Goal: Task Accomplishment & Management: Use online tool/utility

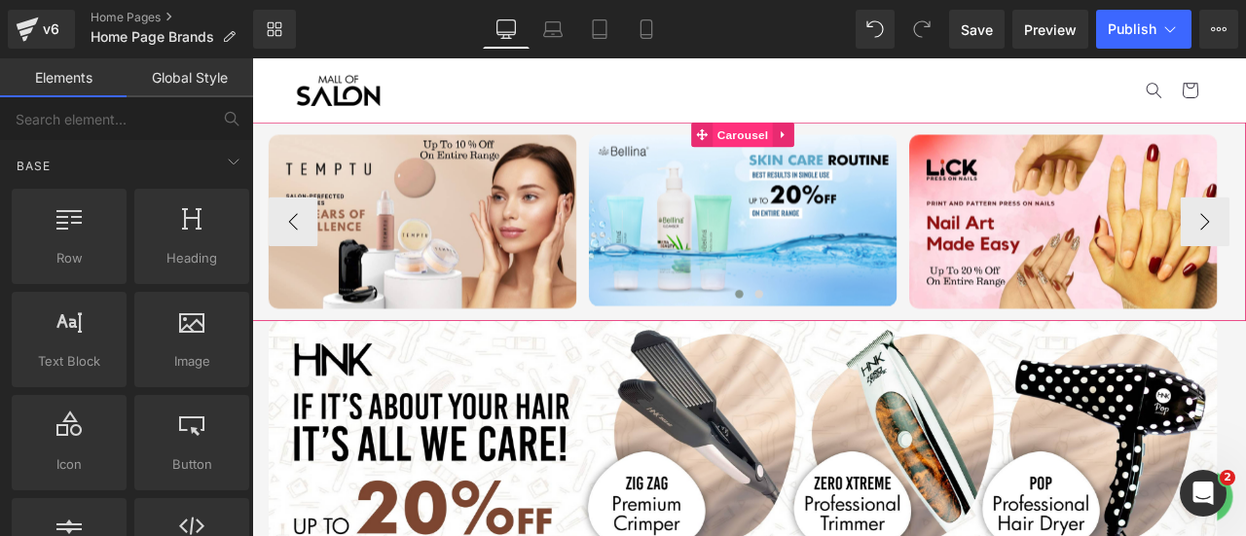
click at [829, 148] on span "Carousel" at bounding box center [833, 148] width 70 height 29
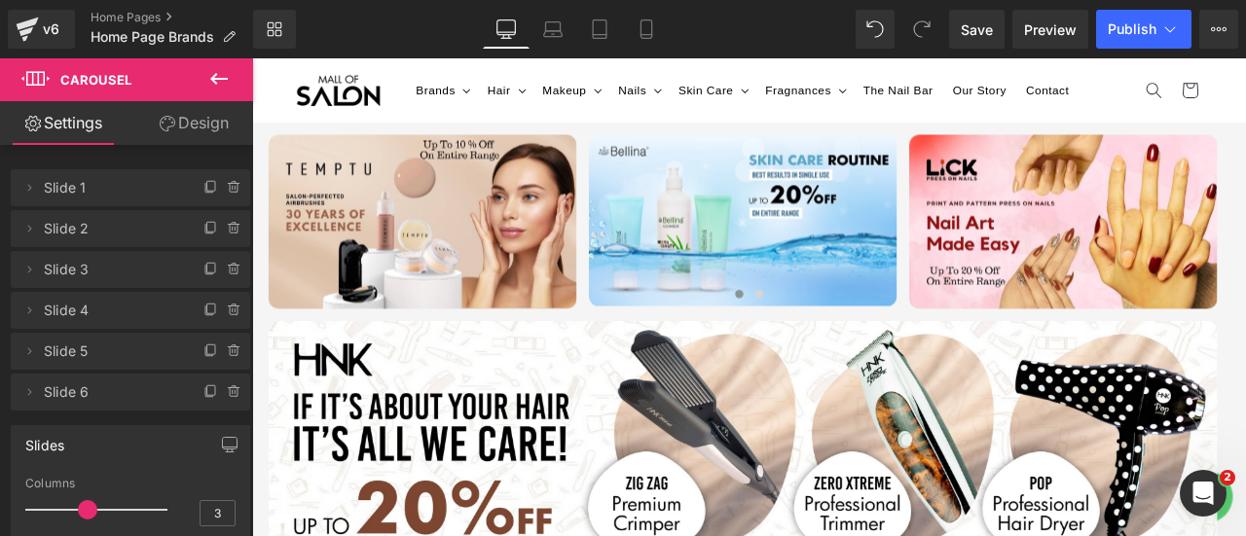
click at [215, 73] on icon at bounding box center [218, 78] width 23 height 23
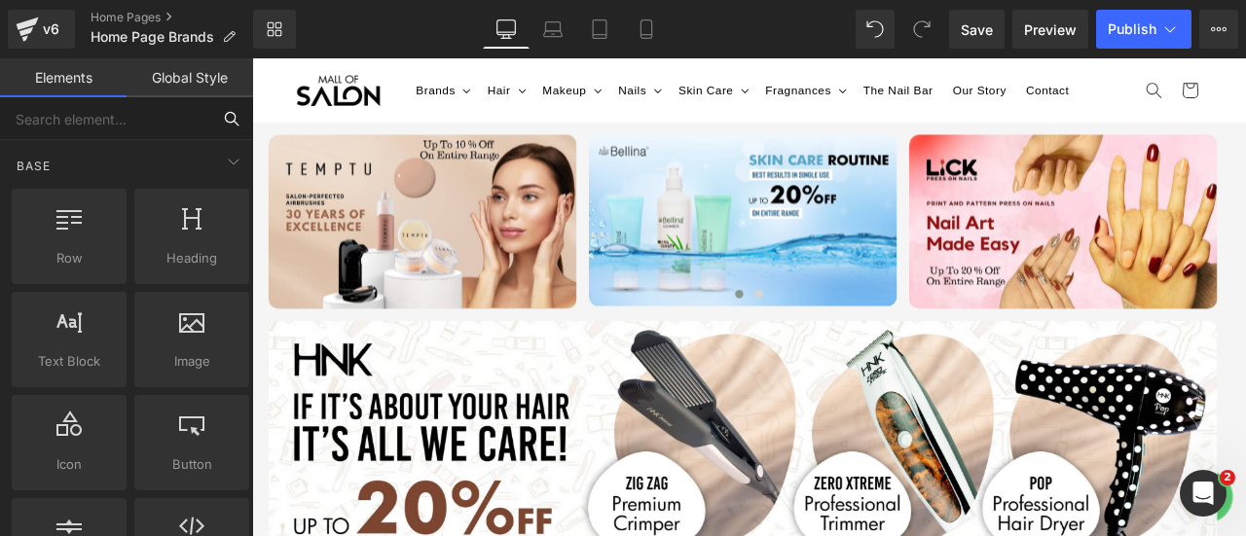
click at [95, 113] on input "text" at bounding box center [105, 118] width 210 height 43
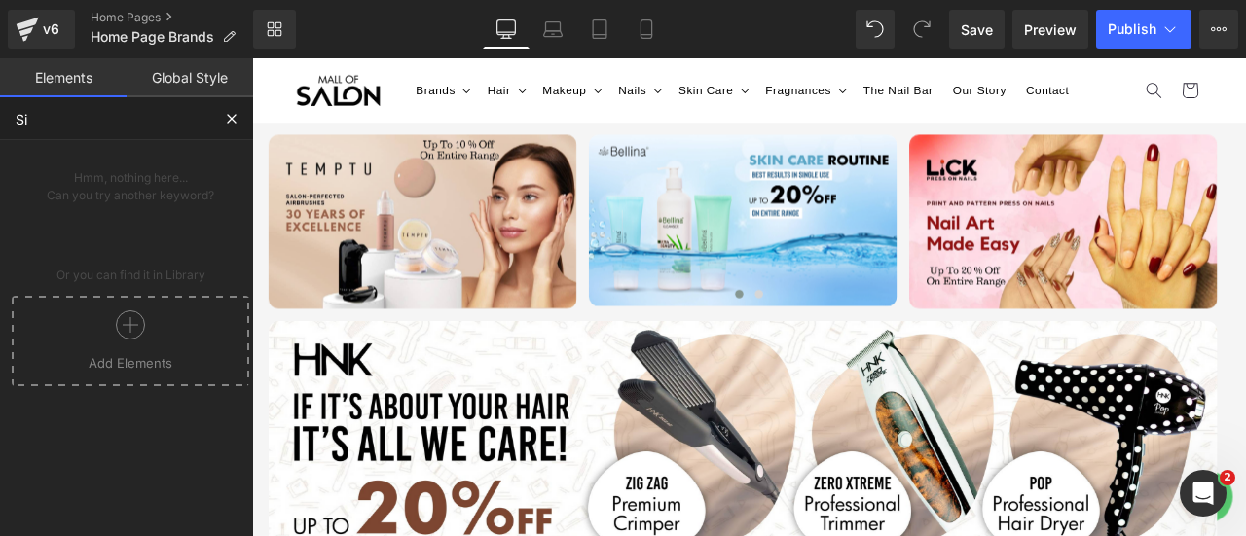
type input "S"
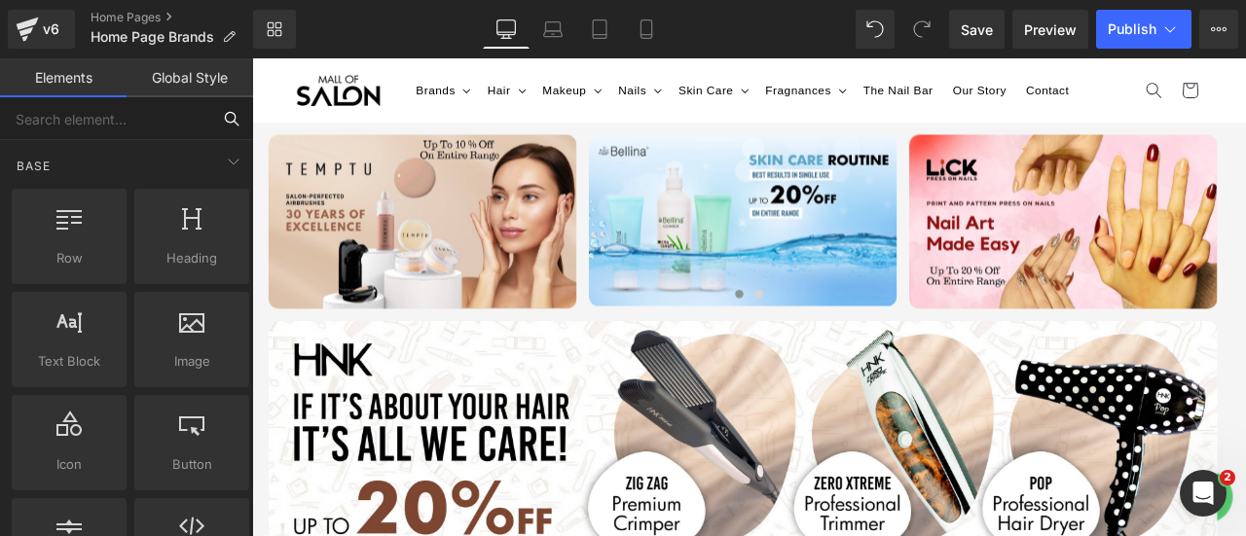
click at [127, 126] on input "text" at bounding box center [105, 118] width 210 height 43
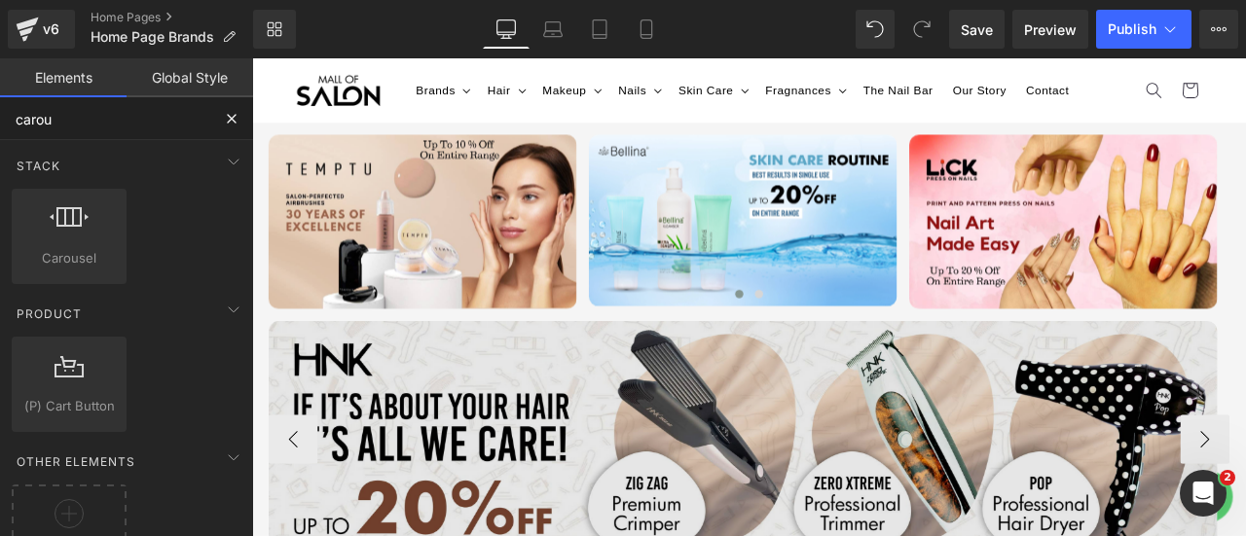
type input "carou"
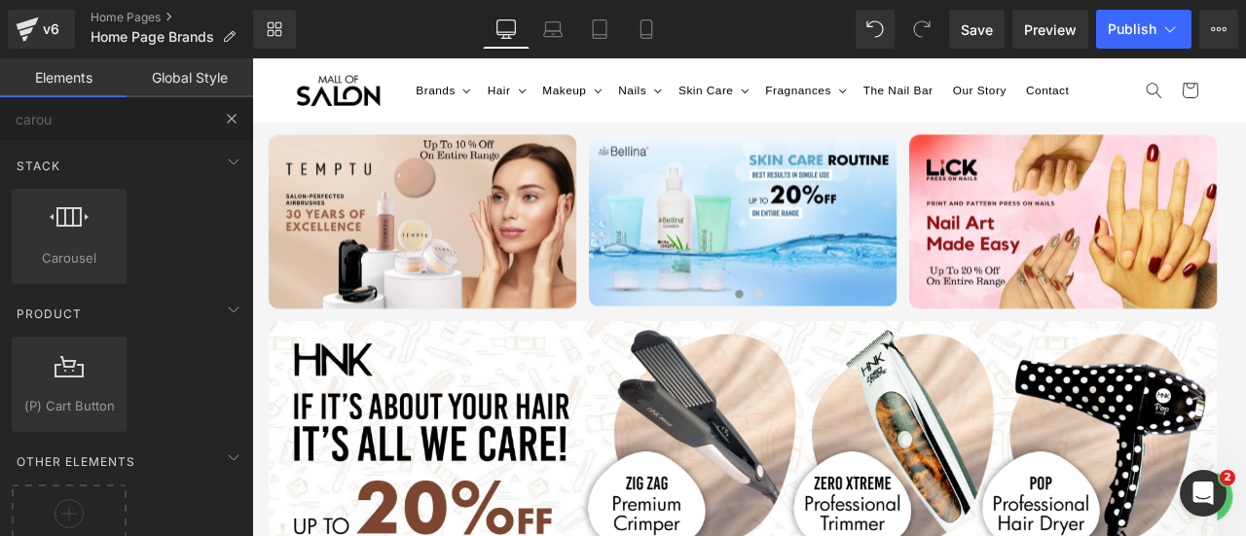
click at [234, 130] on button at bounding box center [231, 118] width 43 height 43
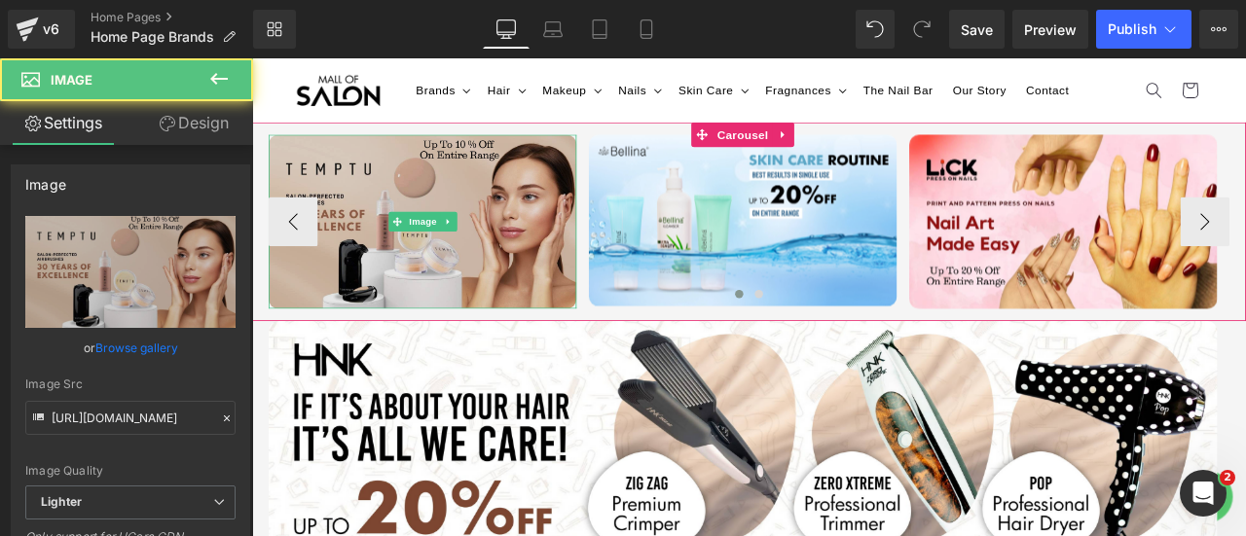
click at [449, 235] on img at bounding box center [454, 252] width 365 height 206
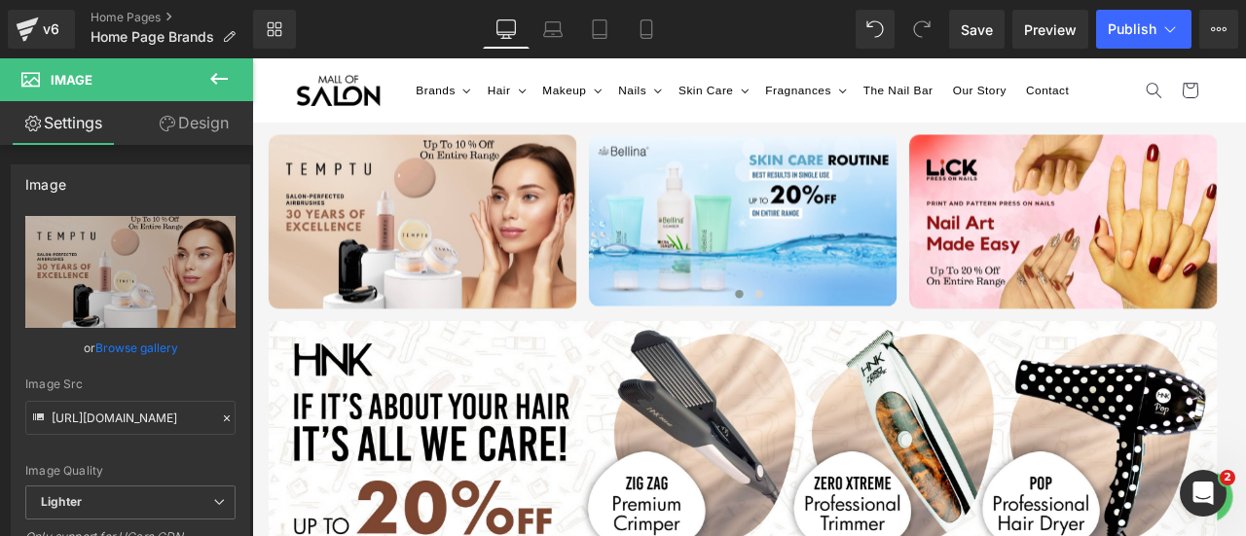
click at [218, 94] on button at bounding box center [219, 79] width 68 height 43
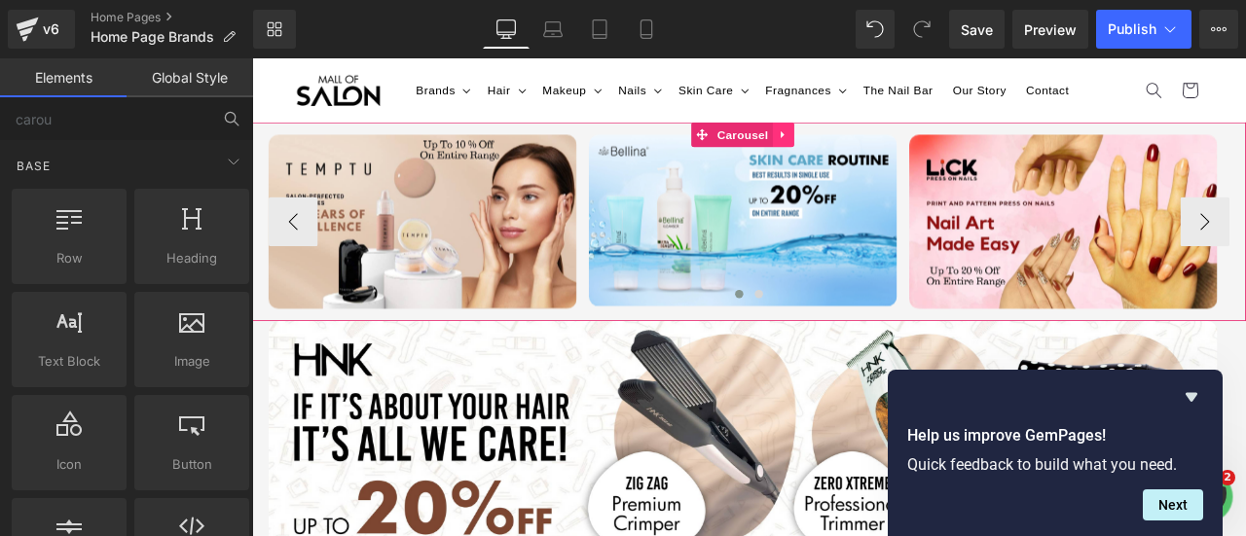
click at [879, 146] on icon at bounding box center [880, 149] width 4 height 9
click at [837, 145] on icon at bounding box center [843, 149] width 14 height 15
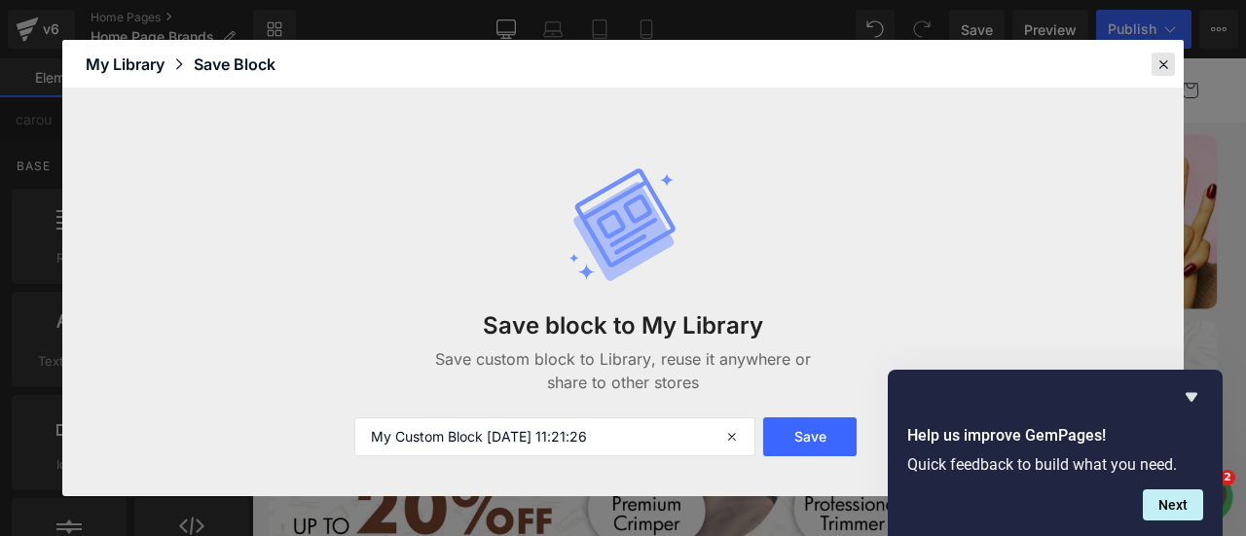
click at [1153, 58] on div at bounding box center [1163, 64] width 23 height 23
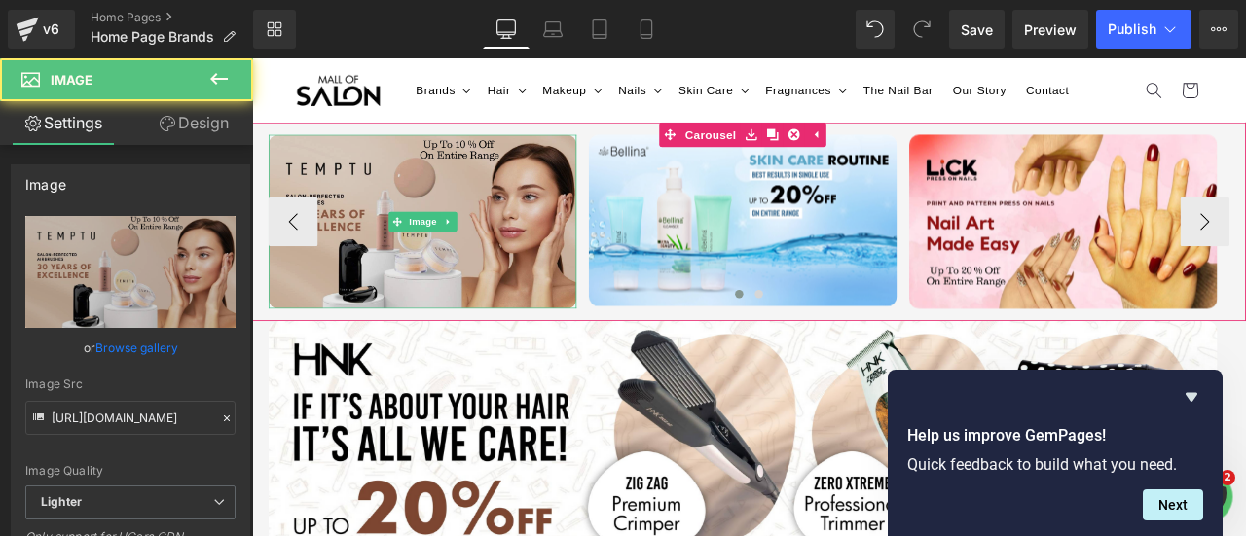
click at [529, 212] on img at bounding box center [454, 252] width 365 height 206
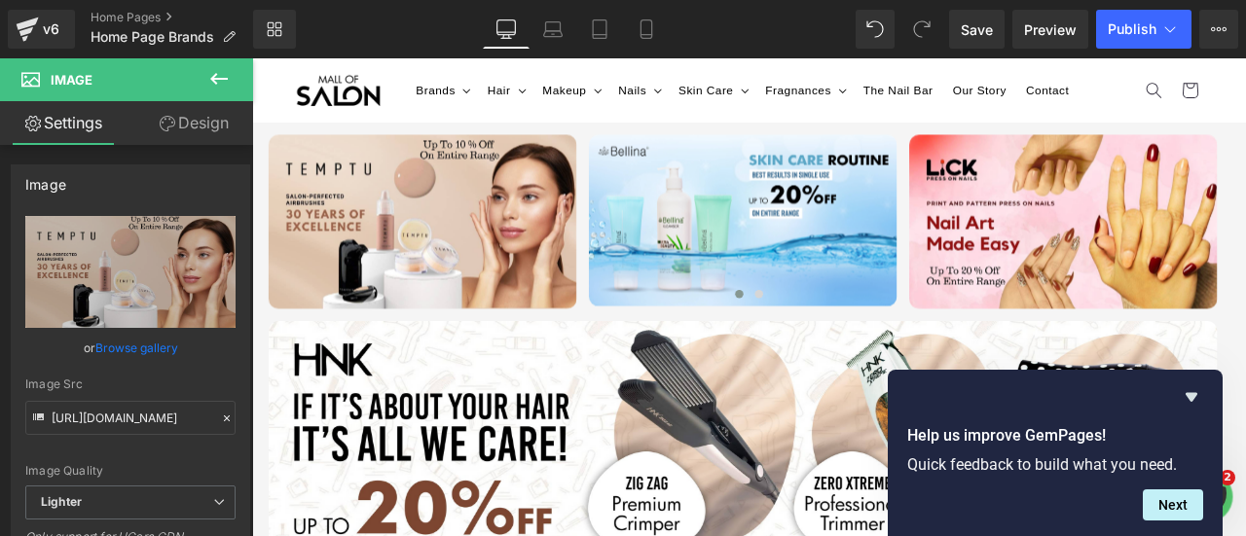
click at [209, 56] on div "v6 Home Pages Home Page Brands" at bounding box center [126, 29] width 253 height 58
click at [204, 74] on button at bounding box center [219, 79] width 68 height 43
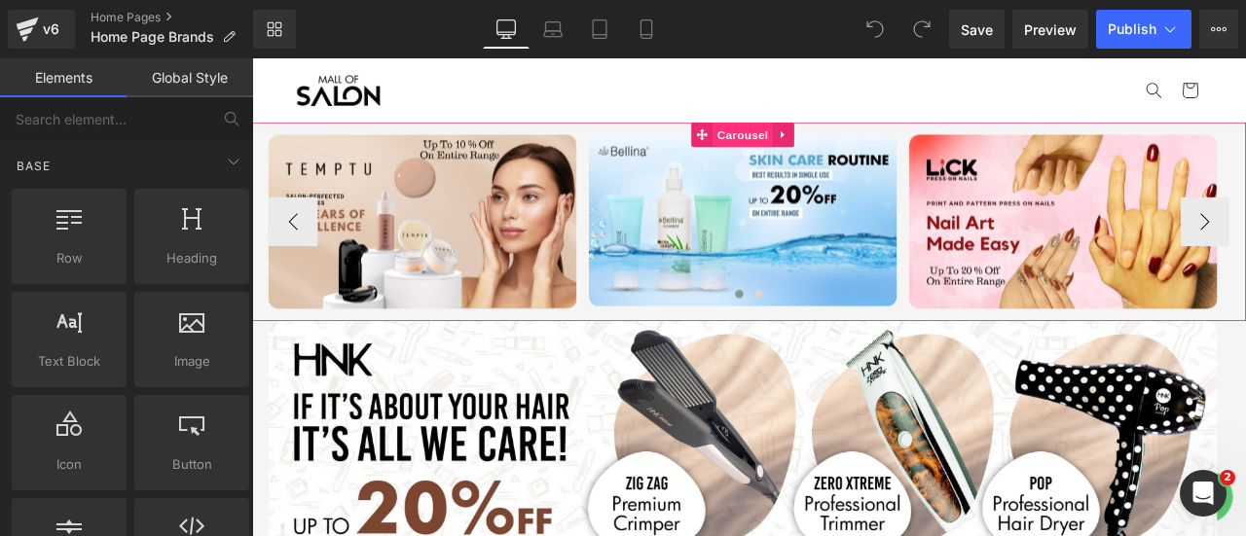
click at [832, 150] on span "Carousel" at bounding box center [833, 148] width 70 height 29
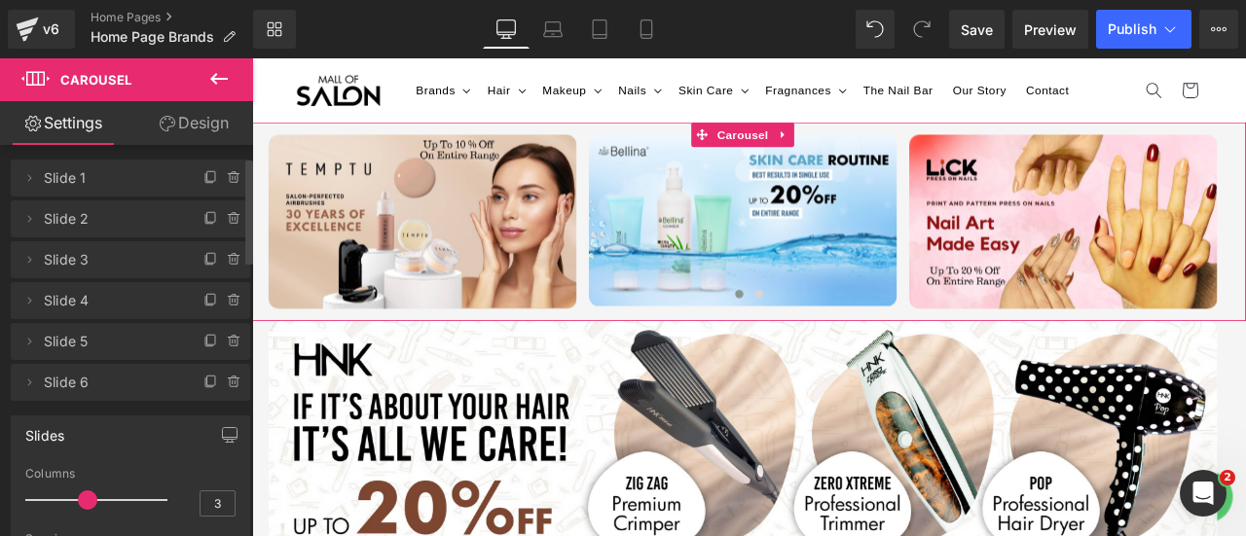
scroll to position [3, 0]
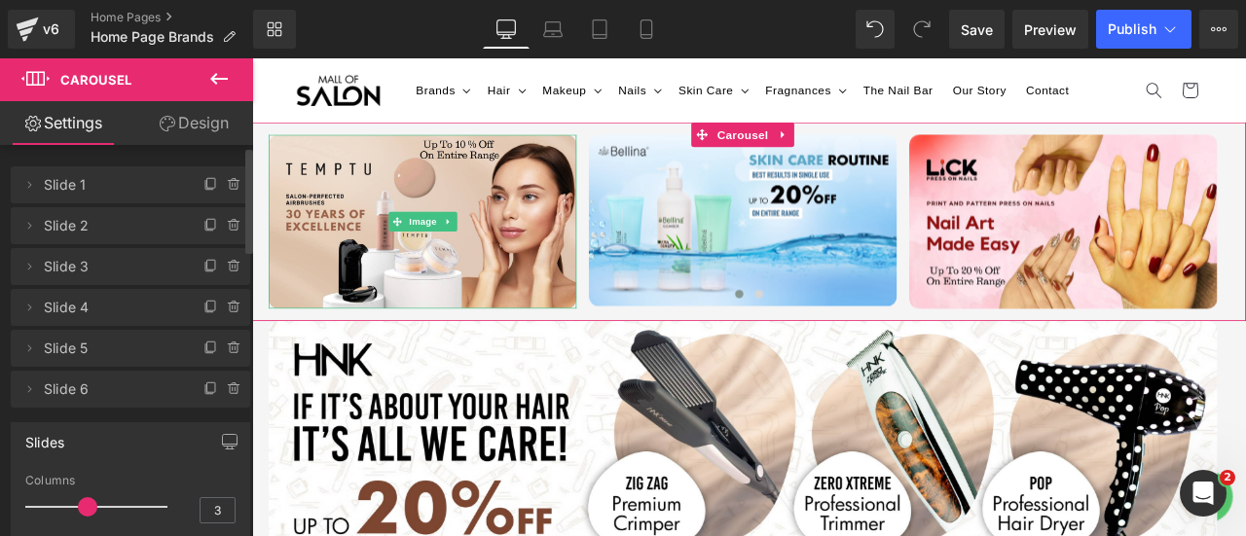
click at [118, 189] on span "Slide 1" at bounding box center [111, 184] width 134 height 37
click at [86, 185] on span "Slide 1" at bounding box center [111, 184] width 134 height 37
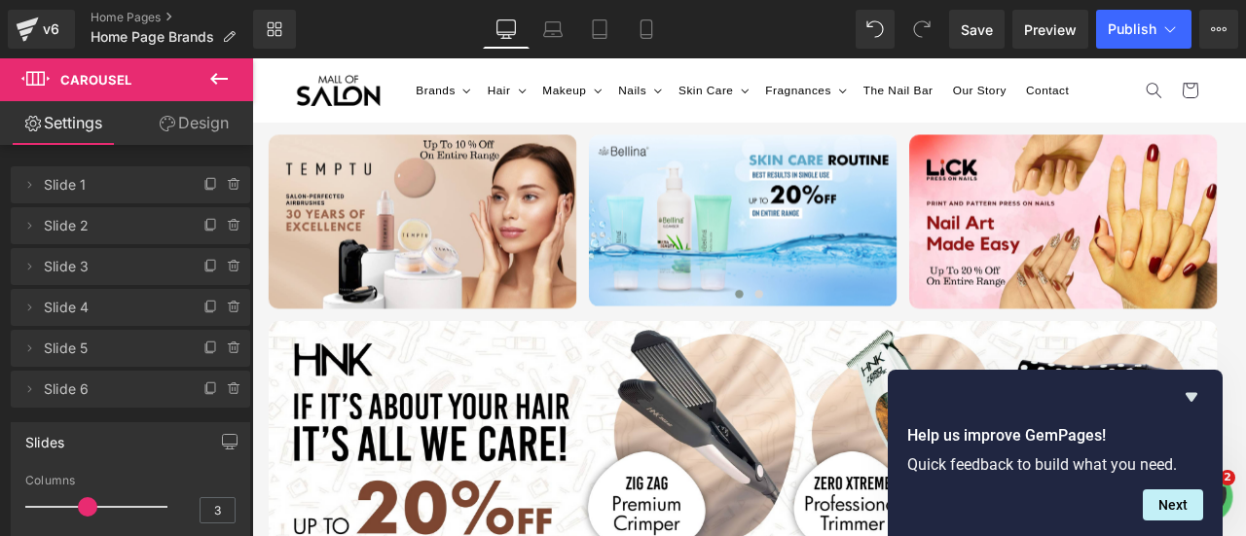
click at [166, 73] on span "Carousel" at bounding box center [116, 79] width 195 height 43
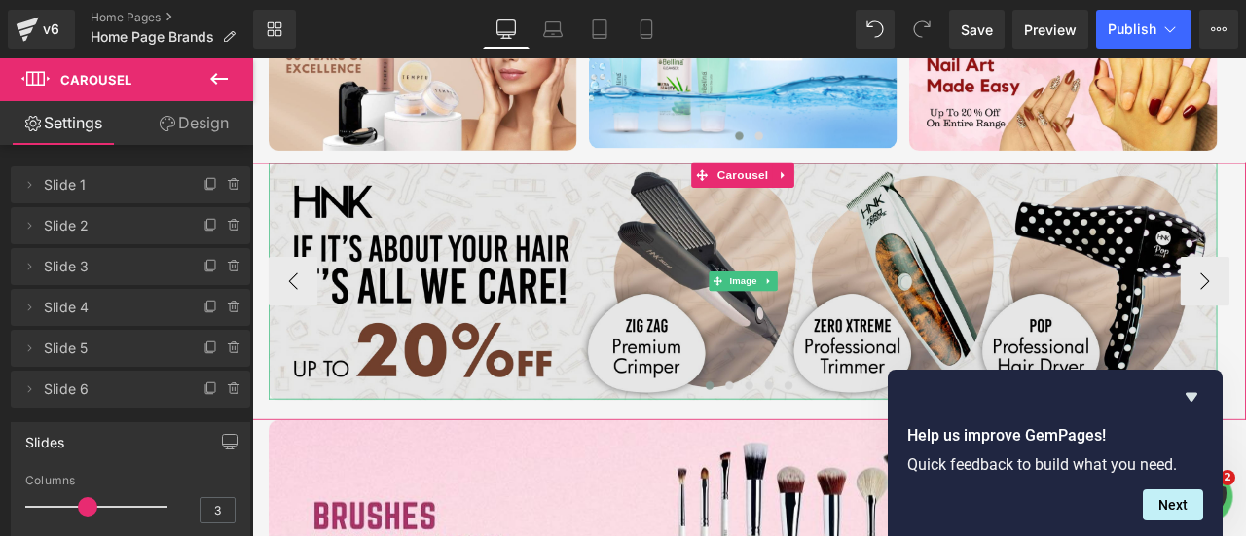
scroll to position [187, 0]
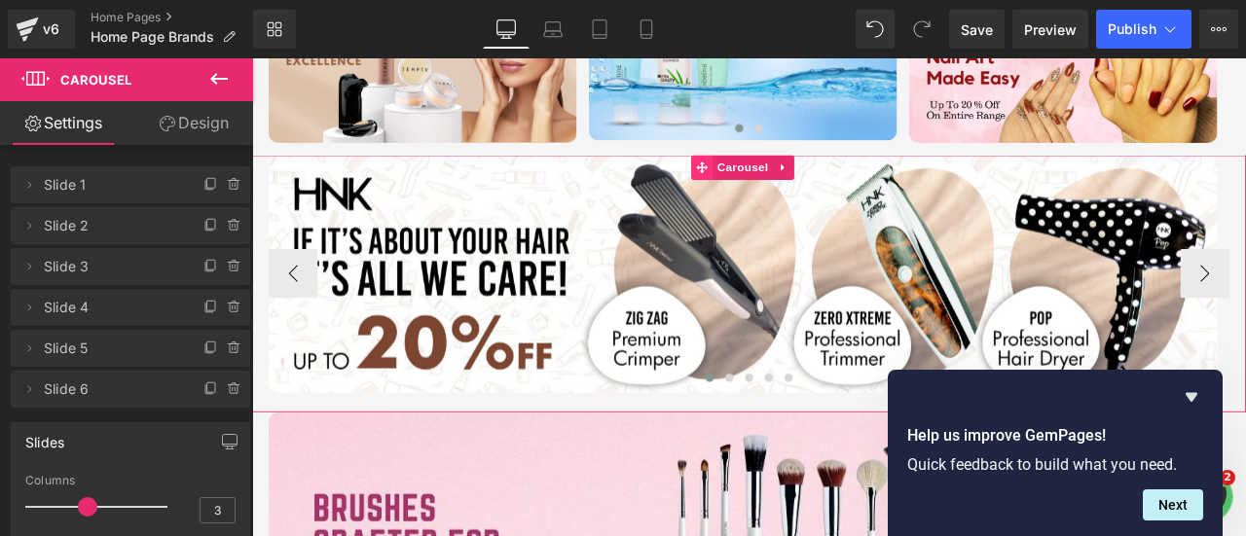
click at [782, 183] on icon at bounding box center [786, 187] width 14 height 15
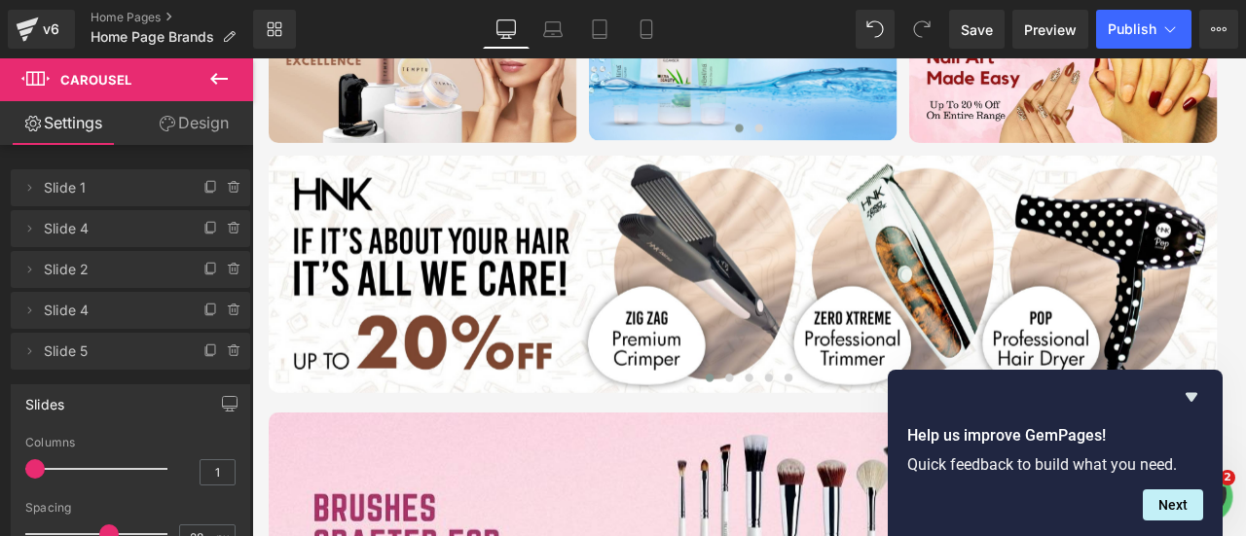
click at [216, 81] on icon at bounding box center [218, 78] width 23 height 23
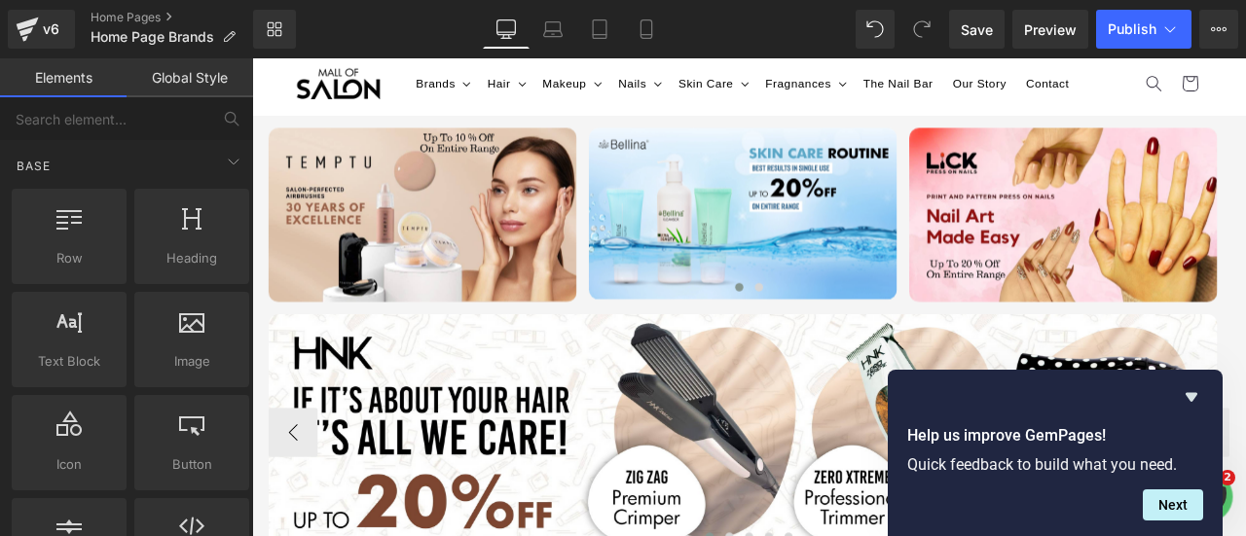
scroll to position [0, 0]
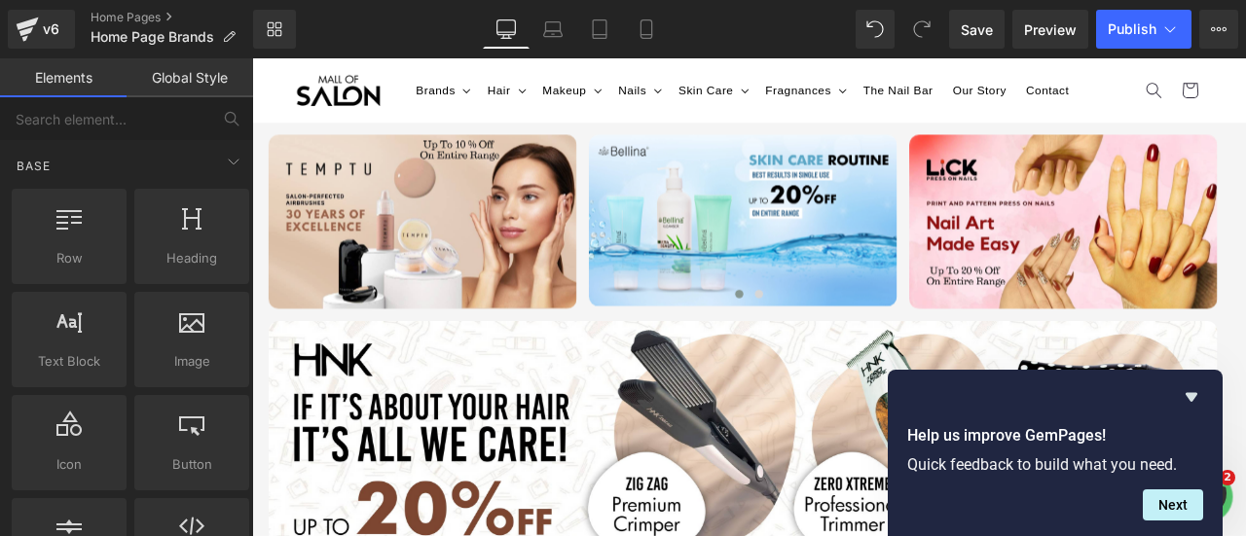
click at [781, 129] on header "Brands Brands HNK HNK" at bounding box center [841, 96] width 1178 height 76
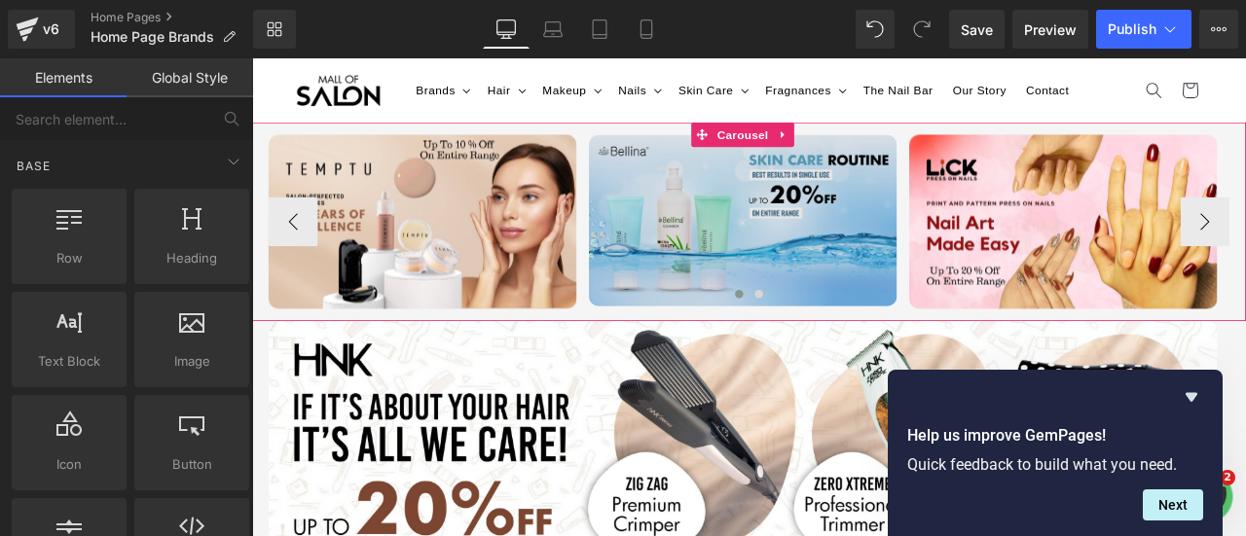
click at [790, 157] on span at bounding box center [785, 148] width 25 height 29
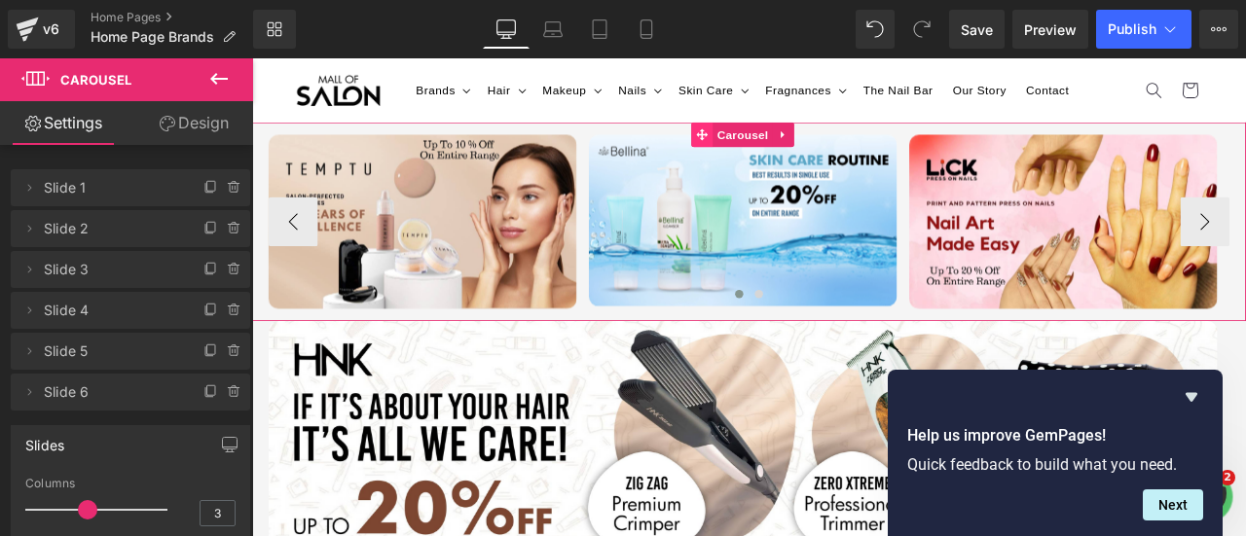
click at [785, 151] on icon at bounding box center [786, 149] width 14 height 14
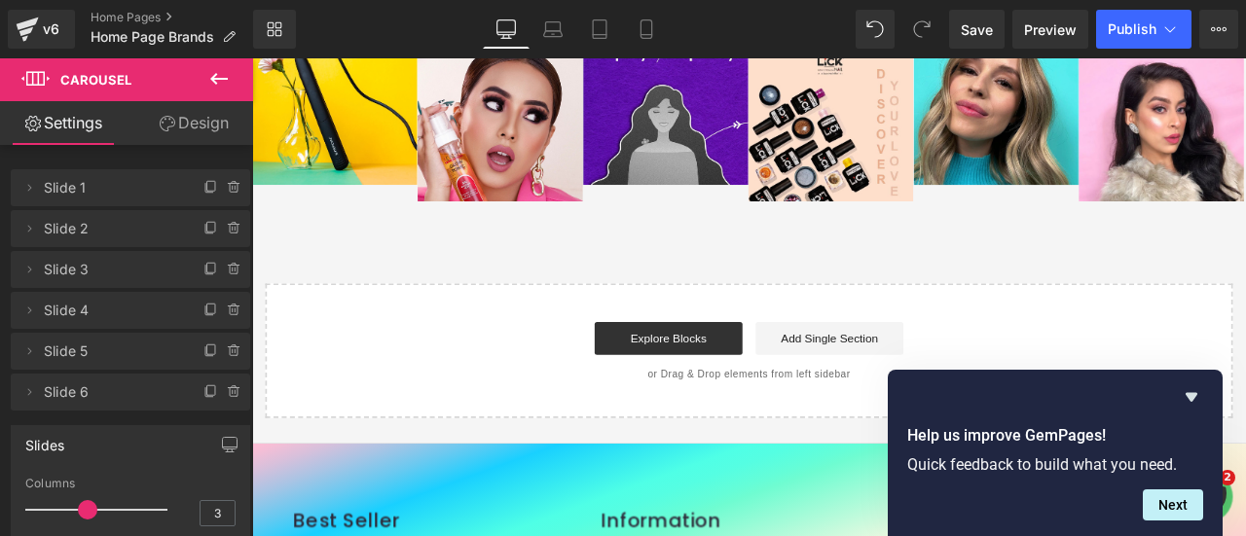
scroll to position [5718, 0]
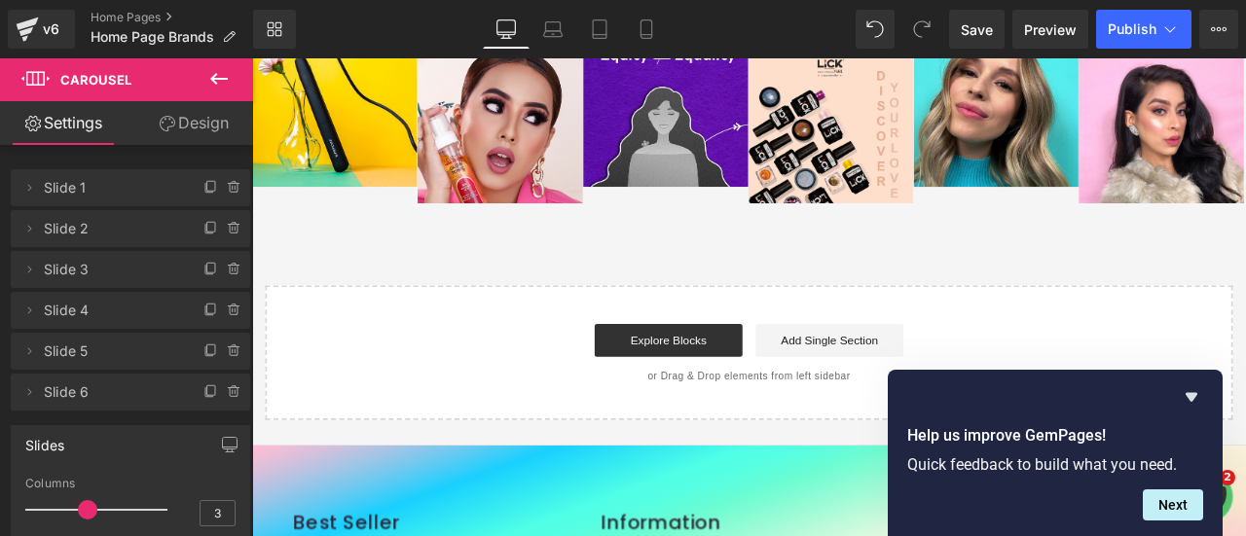
click at [189, 75] on button at bounding box center [219, 79] width 68 height 43
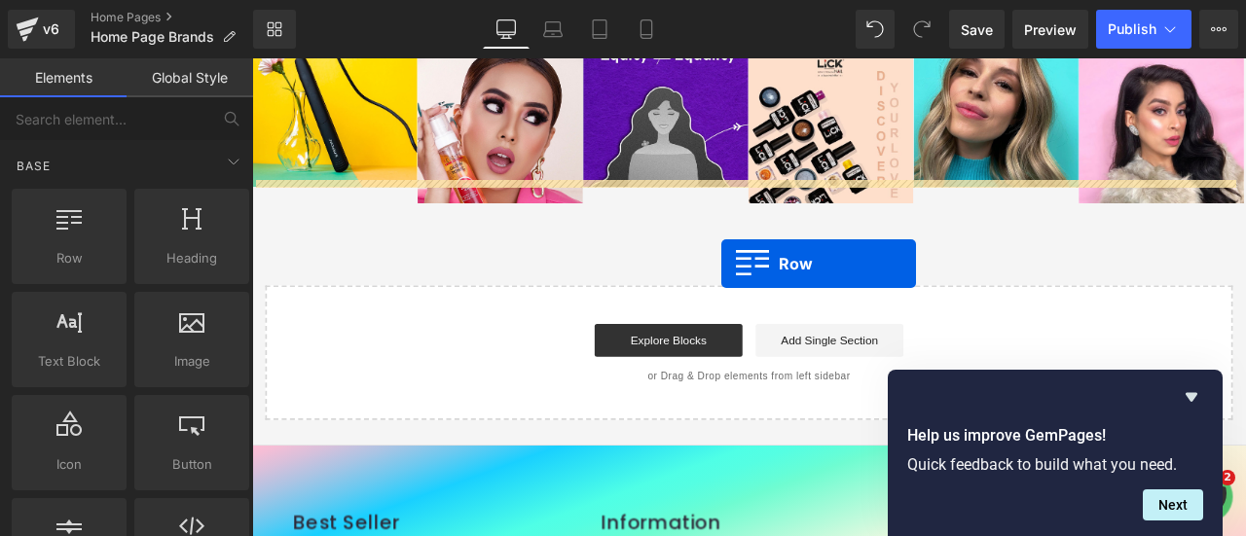
drag, startPoint x: 312, startPoint y: 289, endPoint x: 797, endPoint y: 276, distance: 486.0
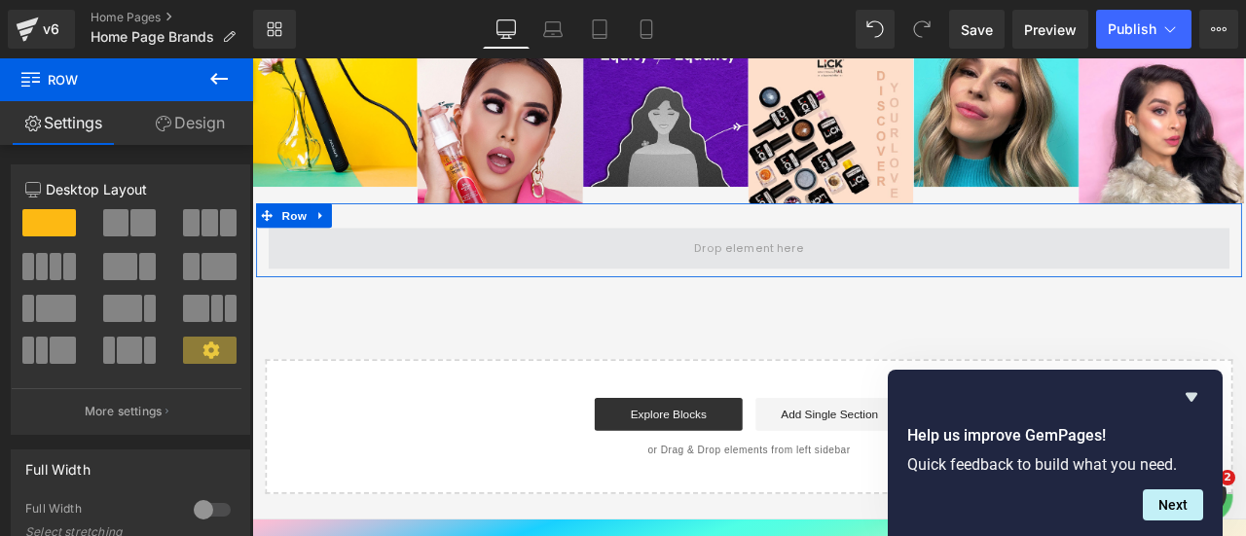
drag, startPoint x: 299, startPoint y: 276, endPoint x: 647, endPoint y: 263, distance: 348.8
drag, startPoint x: 296, startPoint y: 276, endPoint x: 591, endPoint y: 261, distance: 295.4
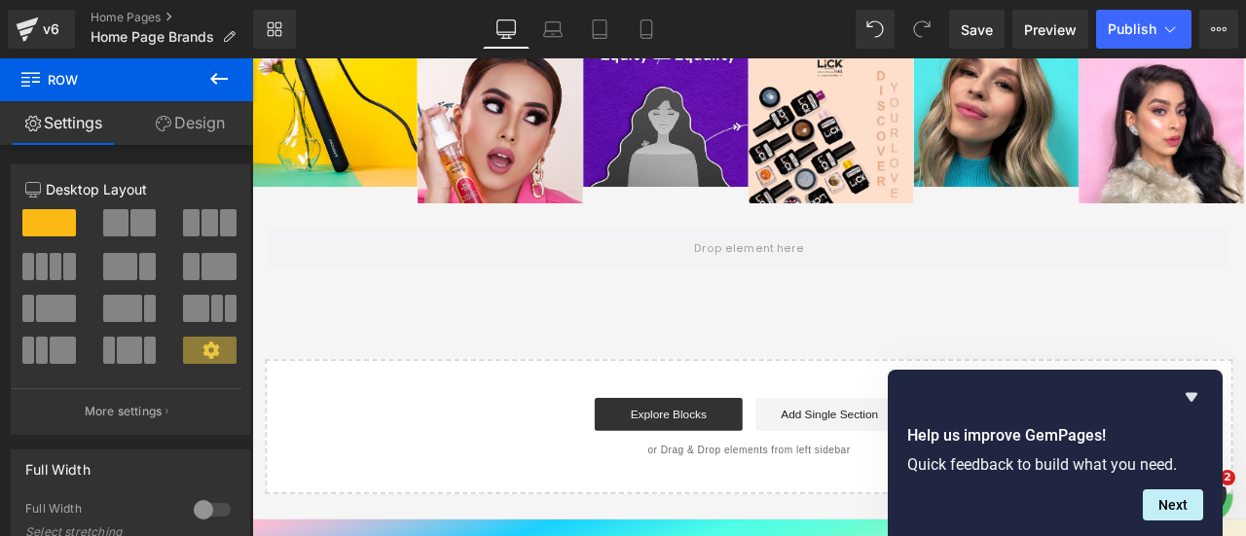
click at [216, 81] on icon at bounding box center [218, 78] width 23 height 23
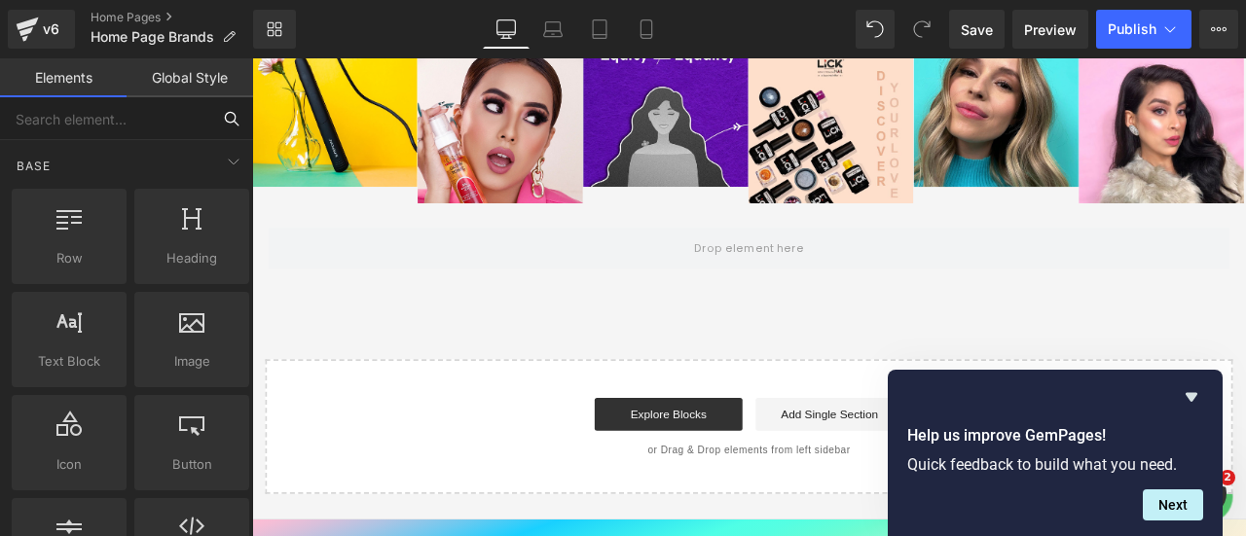
click at [109, 120] on input "text" at bounding box center [105, 118] width 210 height 43
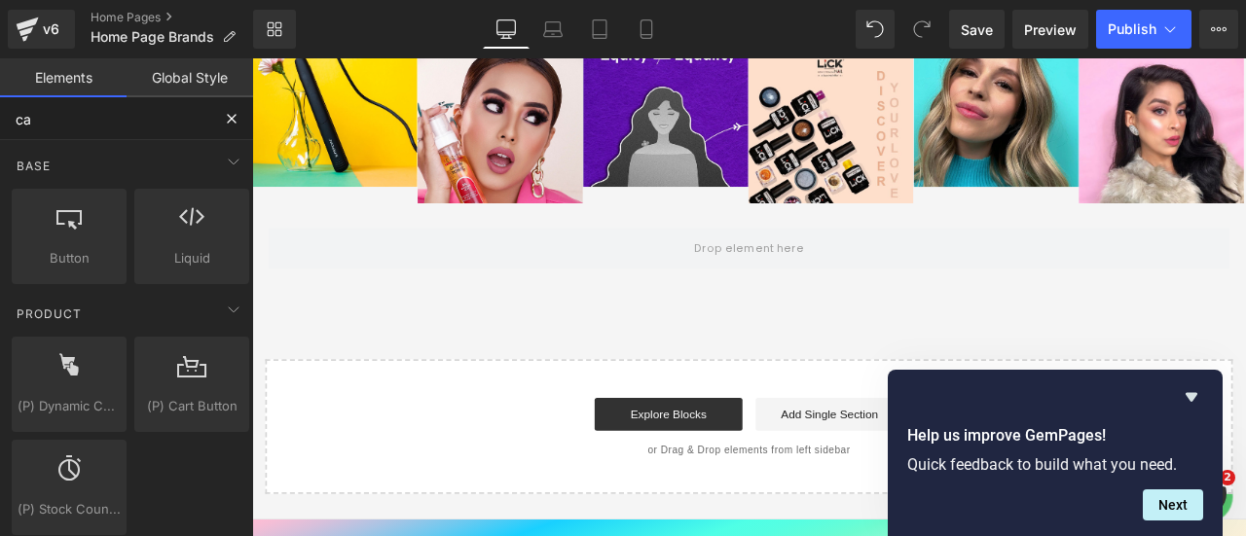
type input "car"
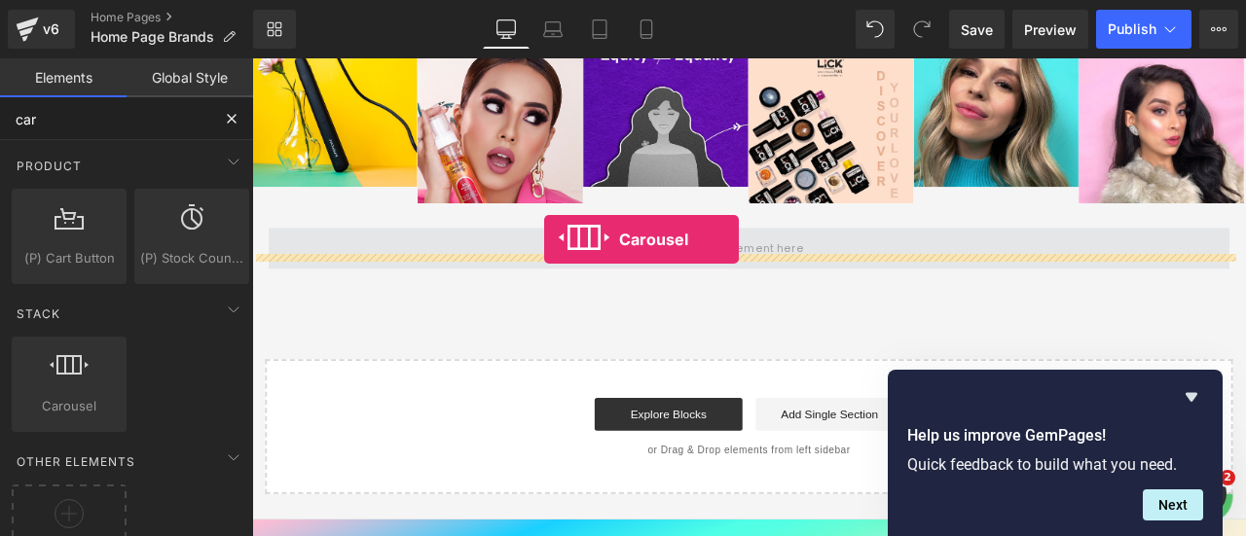
drag, startPoint x: 330, startPoint y: 448, endPoint x: 598, endPoint y: 274, distance: 319.5
